Goal: Navigation & Orientation: Find specific page/section

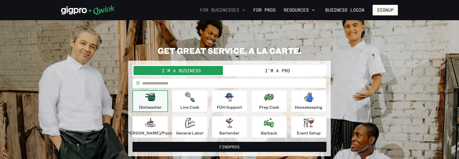
click at [245, 10] on icon "button" at bounding box center [243, 10] width 3 height 2
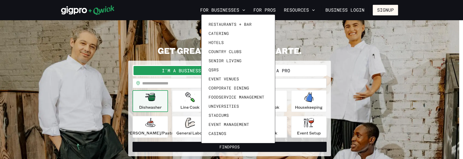
click at [314, 11] on div at bounding box center [231, 79] width 463 height 159
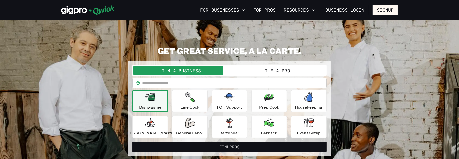
click at [315, 10] on icon "button" at bounding box center [313, 10] width 3 height 2
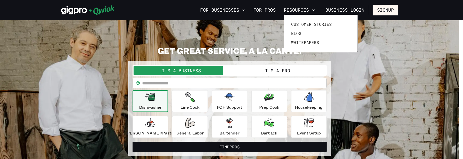
click at [248, 10] on div at bounding box center [231, 79] width 463 height 159
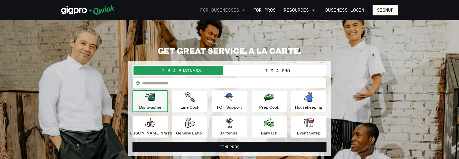
click at [245, 11] on icon "button" at bounding box center [243, 10] width 3 height 2
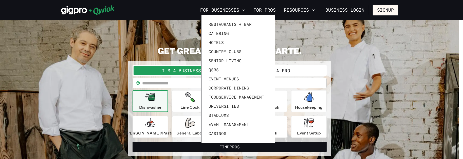
click at [388, 70] on div at bounding box center [231, 79] width 463 height 159
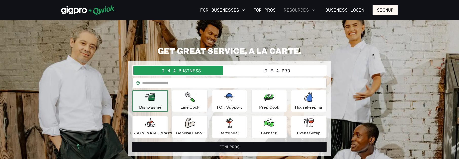
click at [315, 11] on icon "button" at bounding box center [313, 10] width 5 height 5
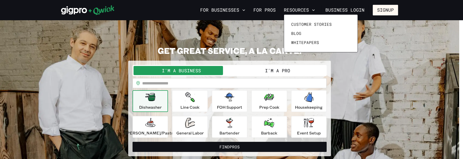
click at [246, 10] on div at bounding box center [231, 79] width 463 height 159
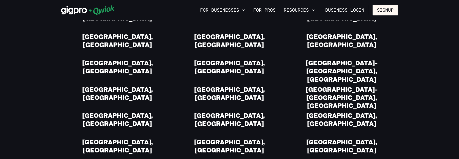
scroll to position [760, 0]
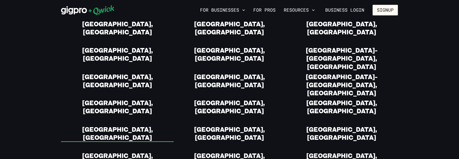
click at [126, 126] on link "[GEOGRAPHIC_DATA], [GEOGRAPHIC_DATA]" at bounding box center [117, 134] width 113 height 17
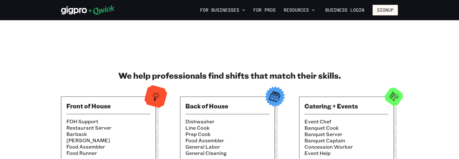
scroll to position [456, 0]
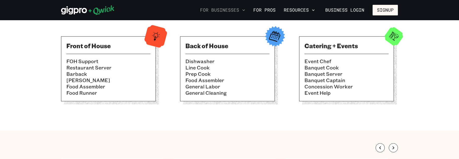
click at [246, 11] on icon "button" at bounding box center [243, 10] width 5 height 5
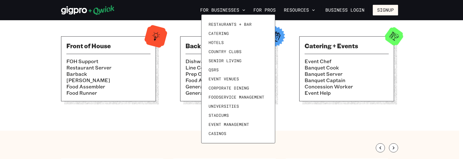
click at [173, 7] on div at bounding box center [231, 79] width 463 height 159
